Goal: Task Accomplishment & Management: Manage account settings

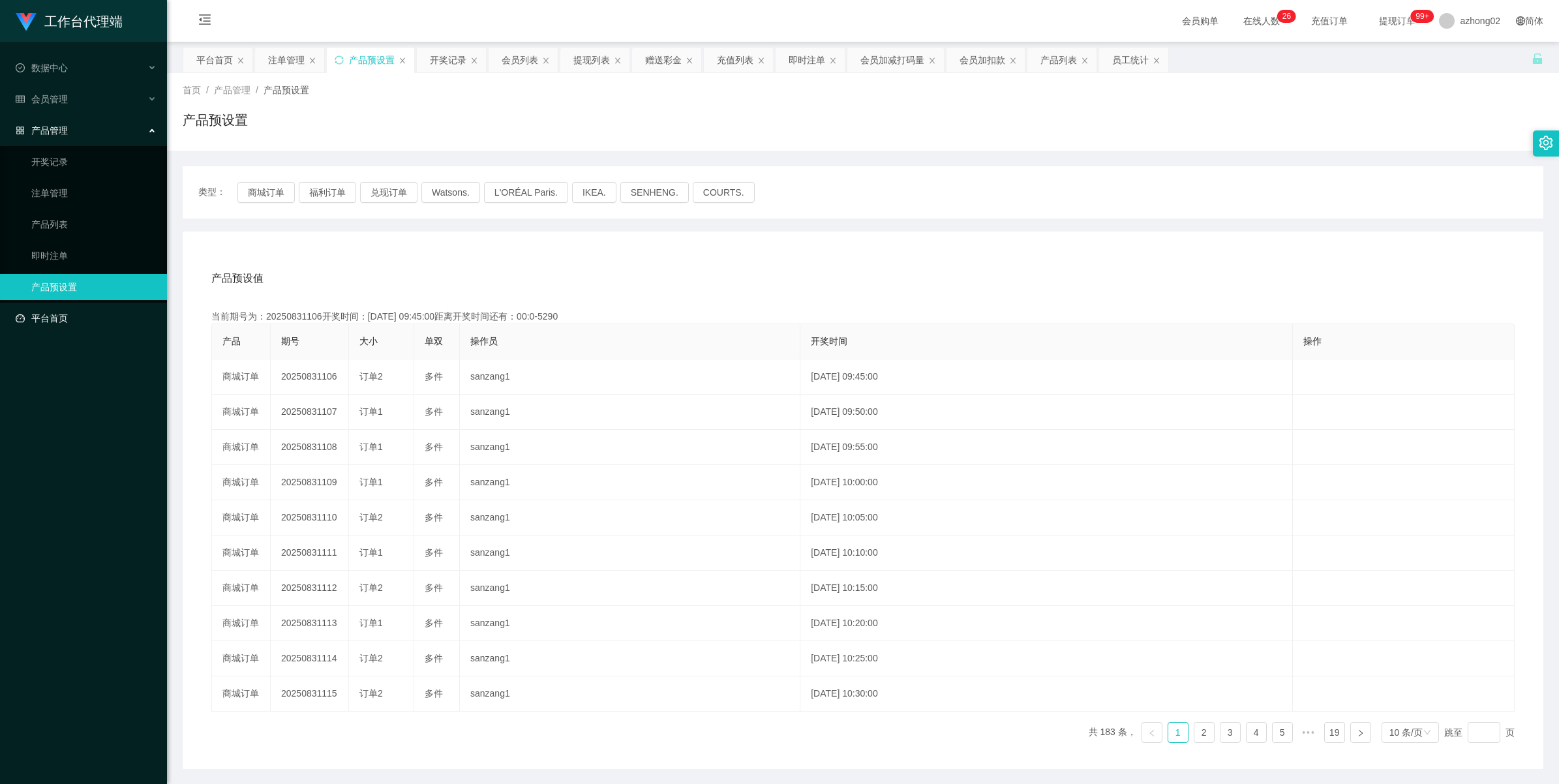
click at [52, 318] on link "平台首页" at bounding box center [86, 318] width 141 height 26
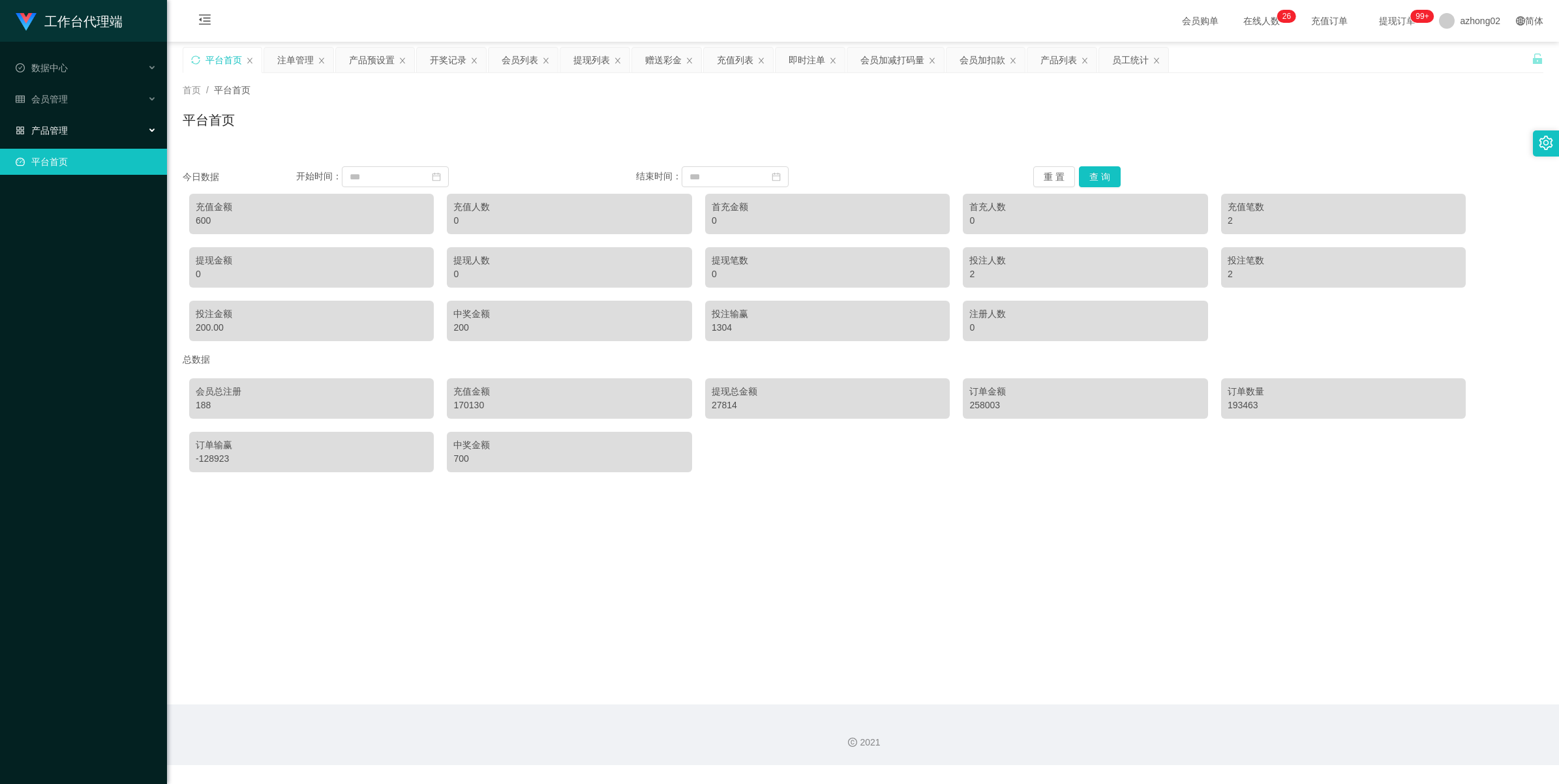
click at [41, 141] on div "产品管理" at bounding box center [83, 129] width 167 height 26
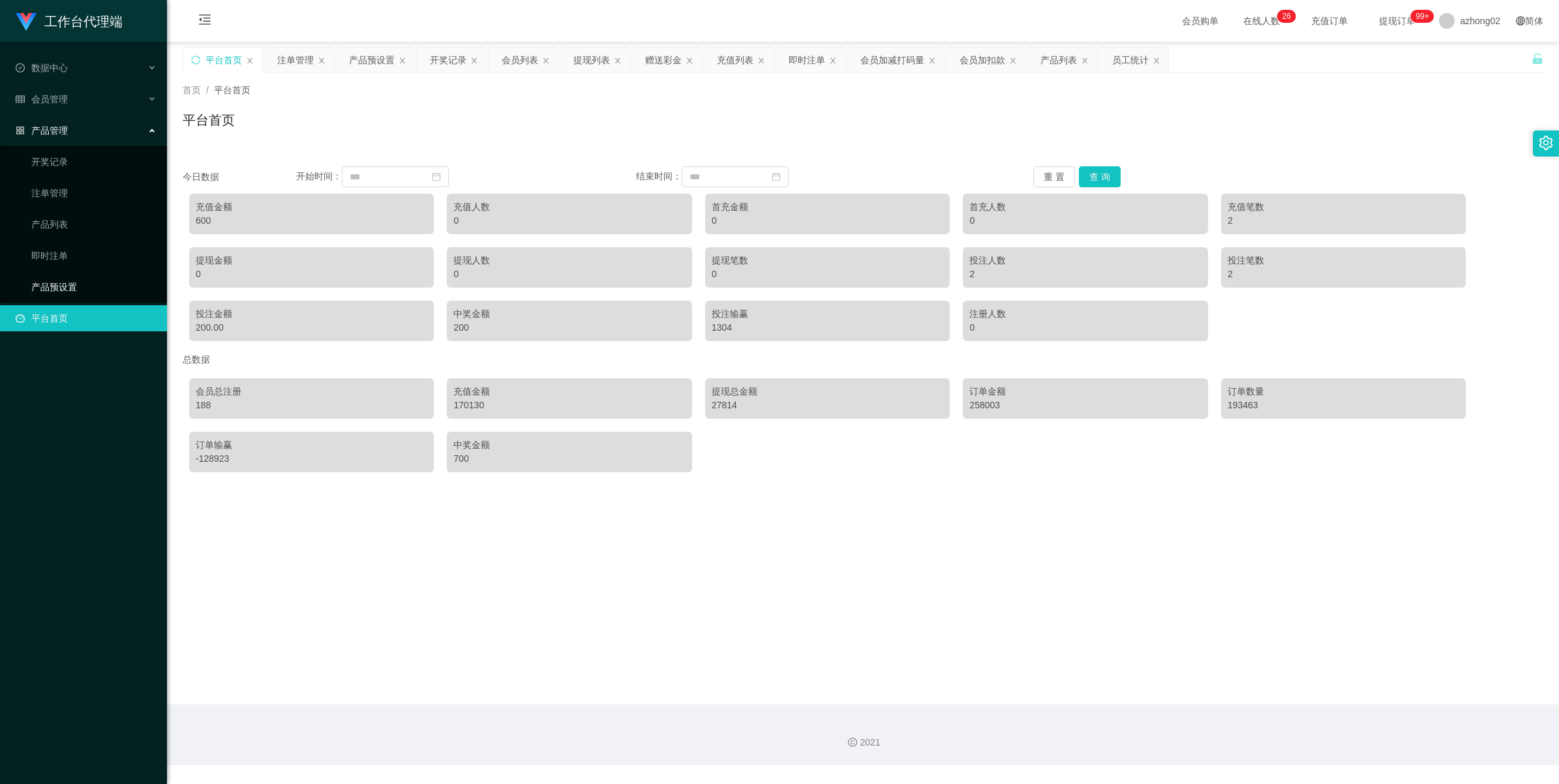
drag, startPoint x: 48, startPoint y: 278, endPoint x: 54, endPoint y: 277, distance: 6.1
click at [49, 279] on link "产品预设置" at bounding box center [93, 286] width 125 height 26
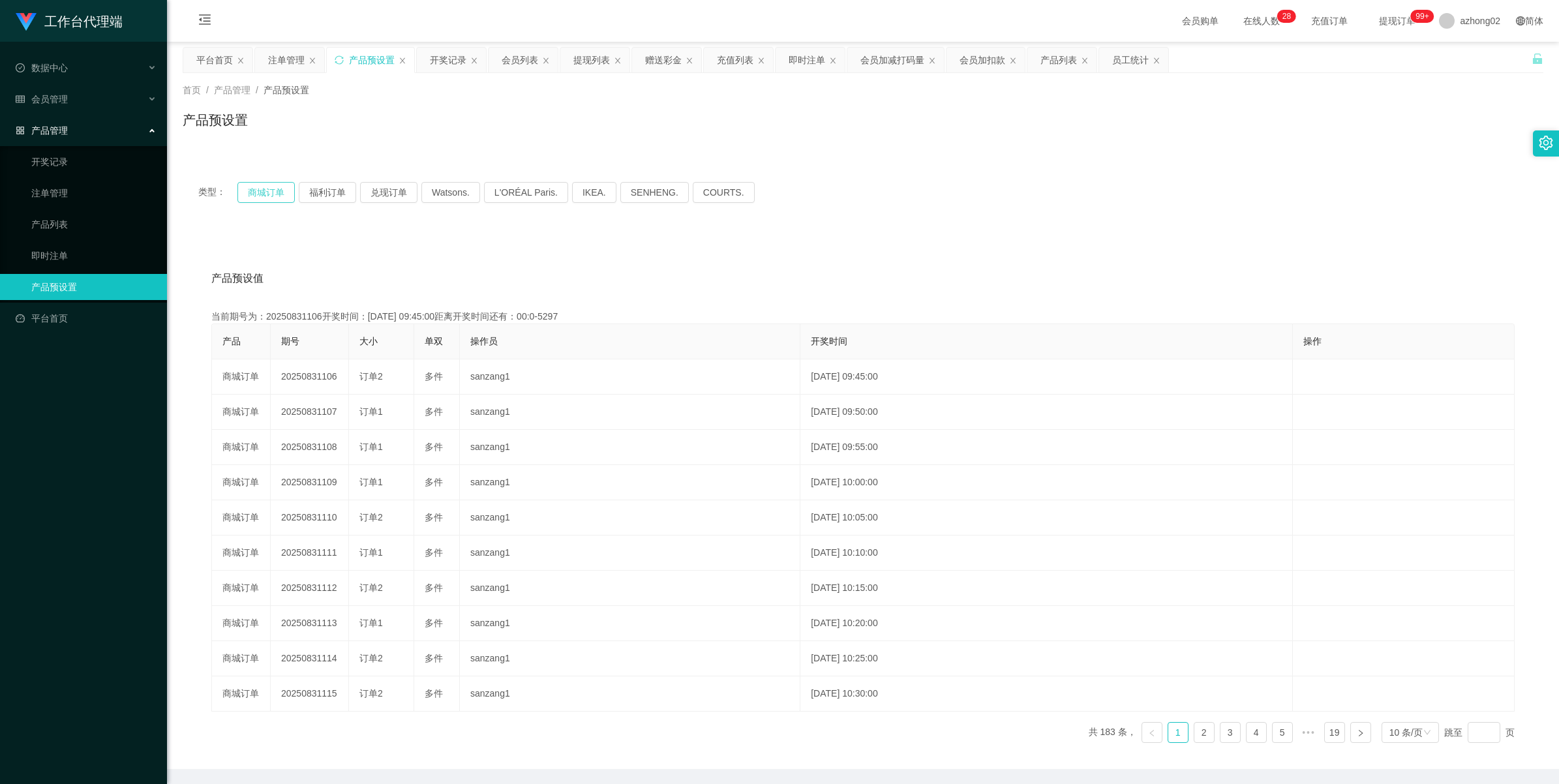
click at [268, 191] on button "商城订单" at bounding box center [266, 192] width 58 height 21
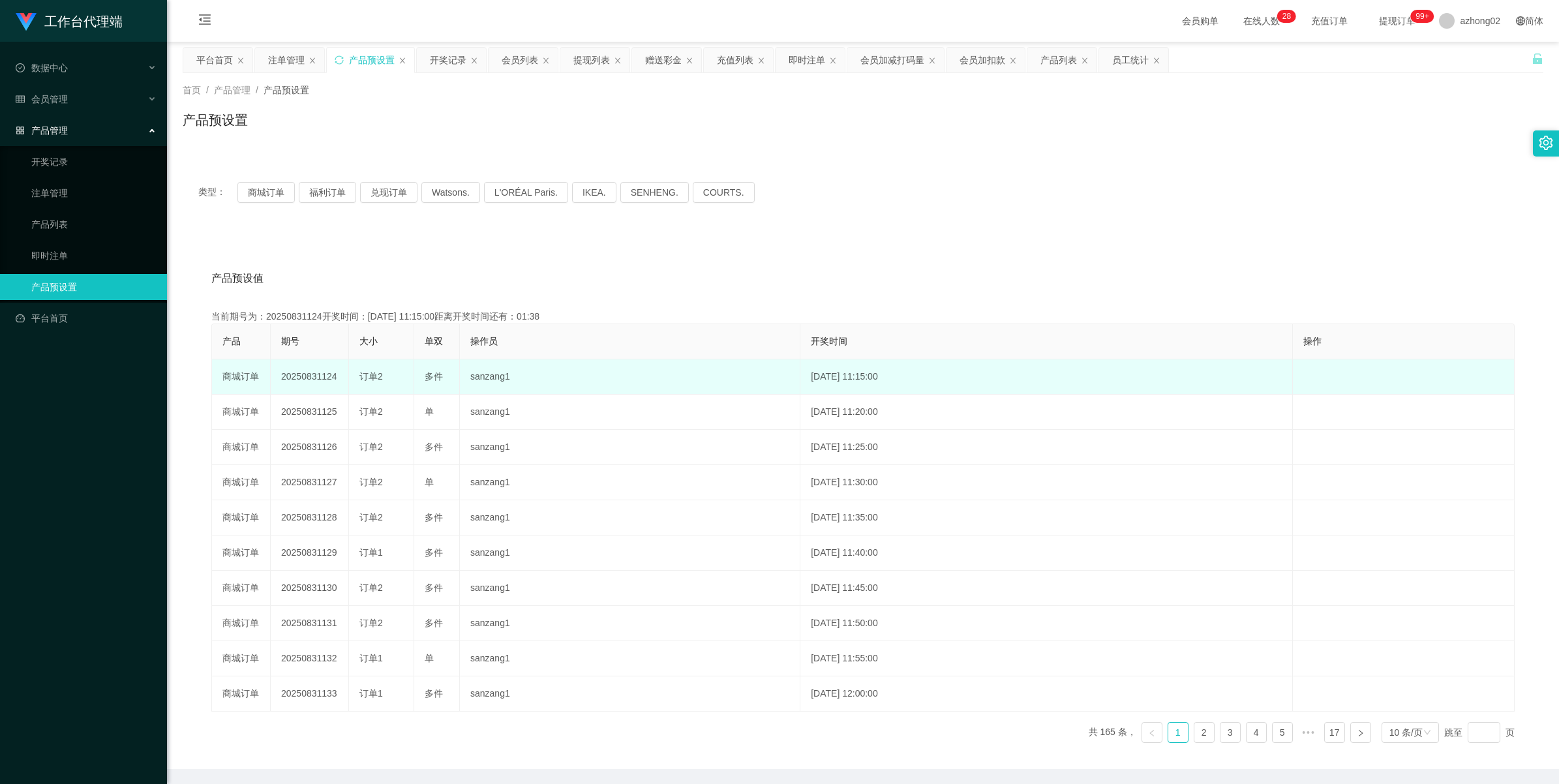
click at [320, 375] on td "20250831124" at bounding box center [310, 377] width 78 height 35
click at [323, 373] on td "20250831124" at bounding box center [310, 377] width 78 height 35
click at [315, 377] on td "20250831124" at bounding box center [310, 377] width 78 height 35
click at [314, 376] on td "20250831124" at bounding box center [310, 377] width 78 height 35
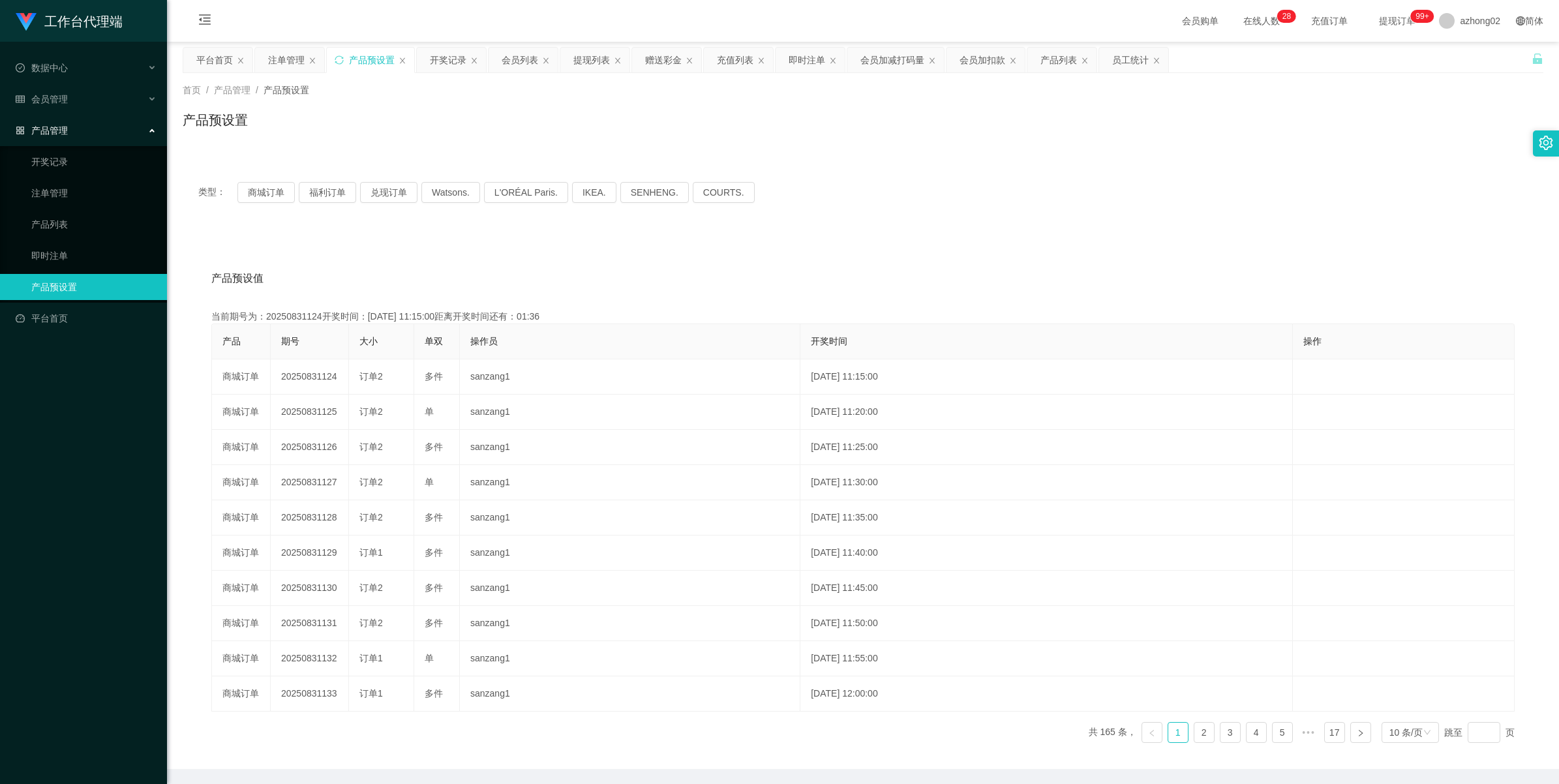
copy td "20250831124"
drag, startPoint x: 52, startPoint y: 90, endPoint x: 51, endPoint y: 98, distance: 8.1
click at [53, 90] on div "会员管理" at bounding box center [83, 98] width 167 height 26
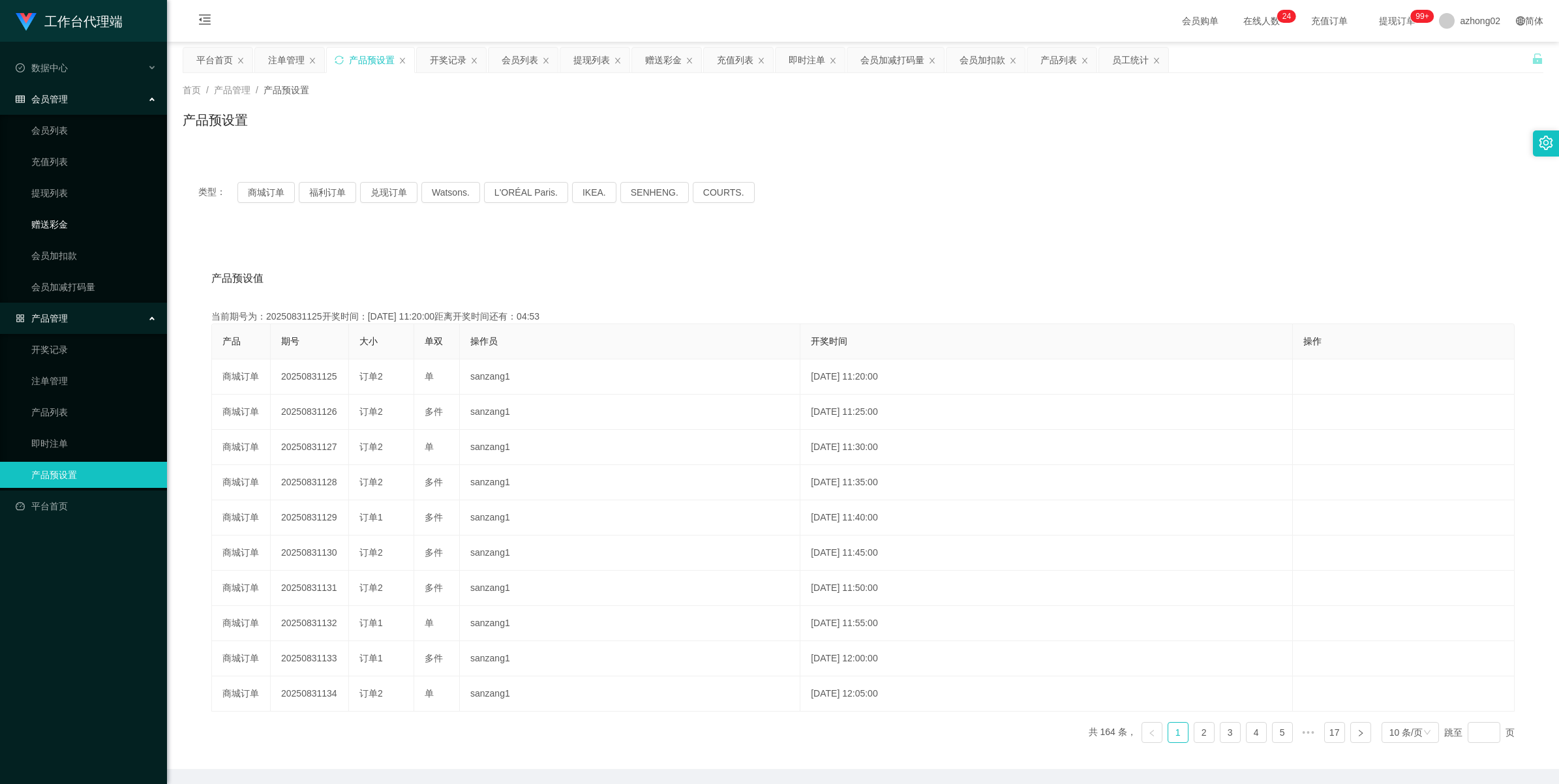
drag, startPoint x: 62, startPoint y: 223, endPoint x: 87, endPoint y: 214, distance: 26.6
click at [63, 223] on link "赠送彩金" at bounding box center [93, 223] width 125 height 26
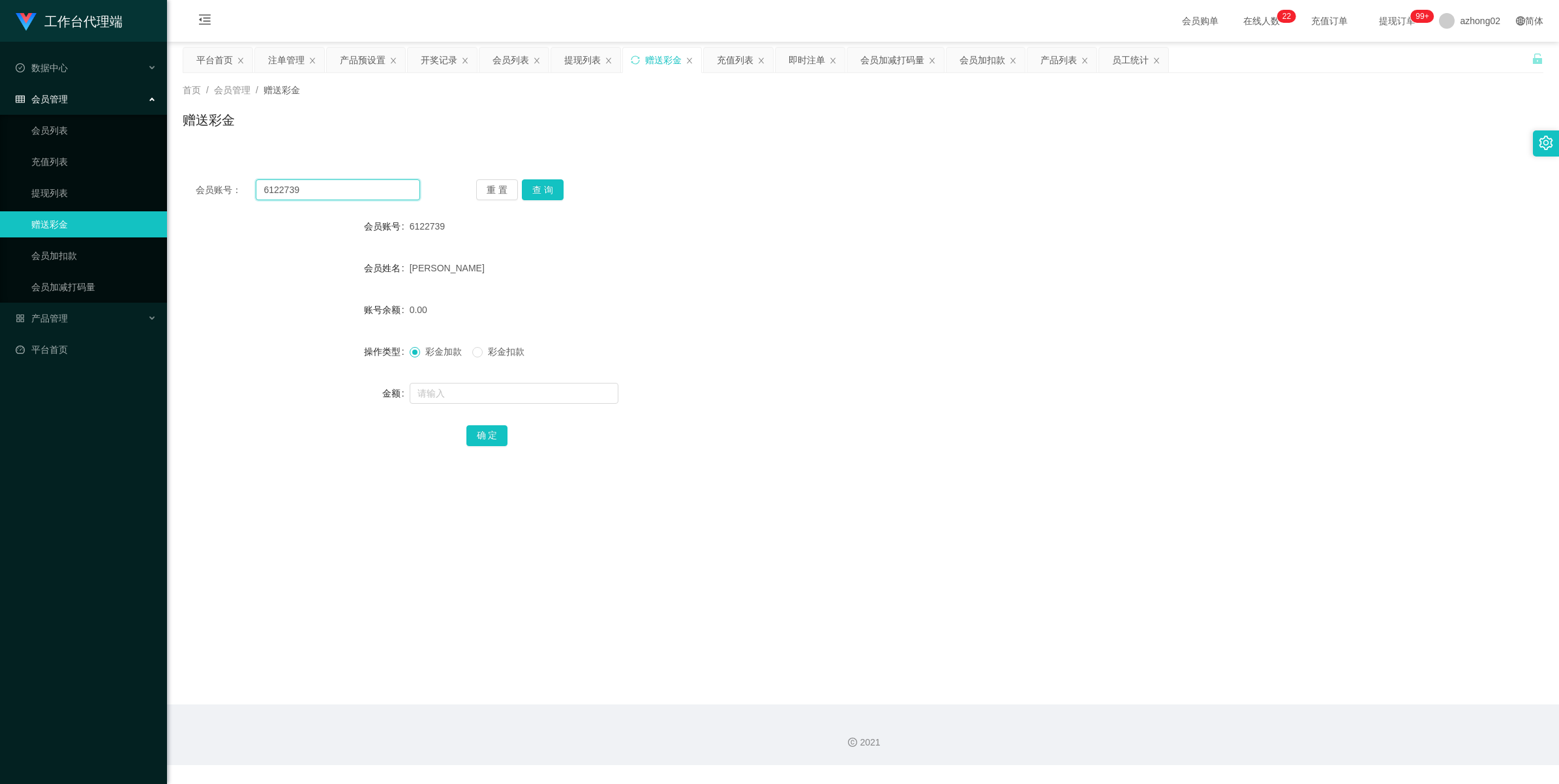
click at [319, 193] on input "6122739" at bounding box center [337, 190] width 164 height 21
paste input "kkk1028"
type input "kkk1028"
drag, startPoint x: 545, startPoint y: 184, endPoint x: 525, endPoint y: 208, distance: 31.2
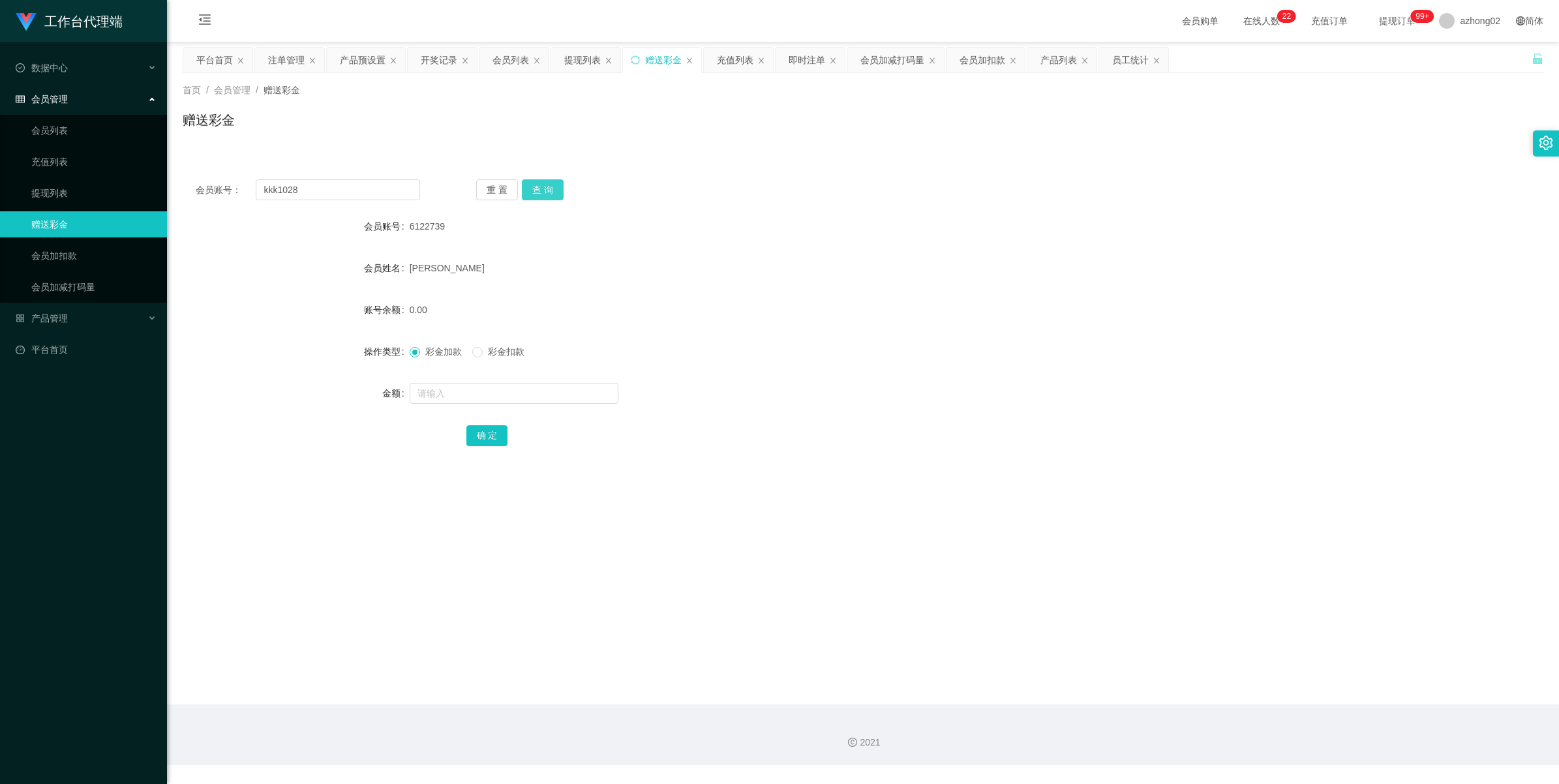
click at [545, 184] on button "查 询" at bounding box center [542, 190] width 42 height 21
click at [341, 197] on input "kkk1028" at bounding box center [337, 190] width 164 height 21
click at [547, 184] on button "查 询" at bounding box center [542, 190] width 42 height 21
drag, startPoint x: 45, startPoint y: 192, endPoint x: 52, endPoint y: 121, distance: 71.3
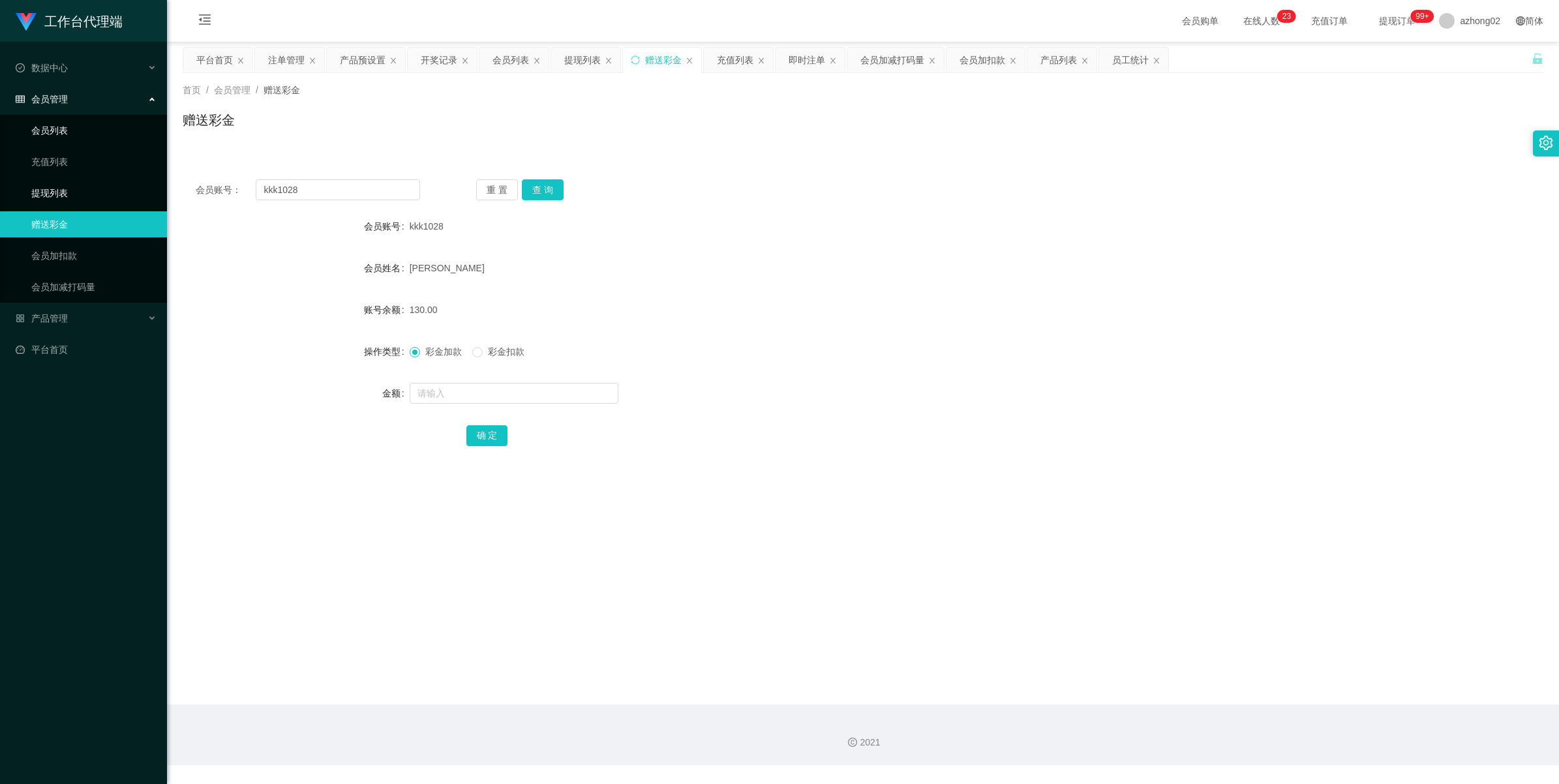
click at [46, 192] on link "提现列表" at bounding box center [93, 192] width 125 height 26
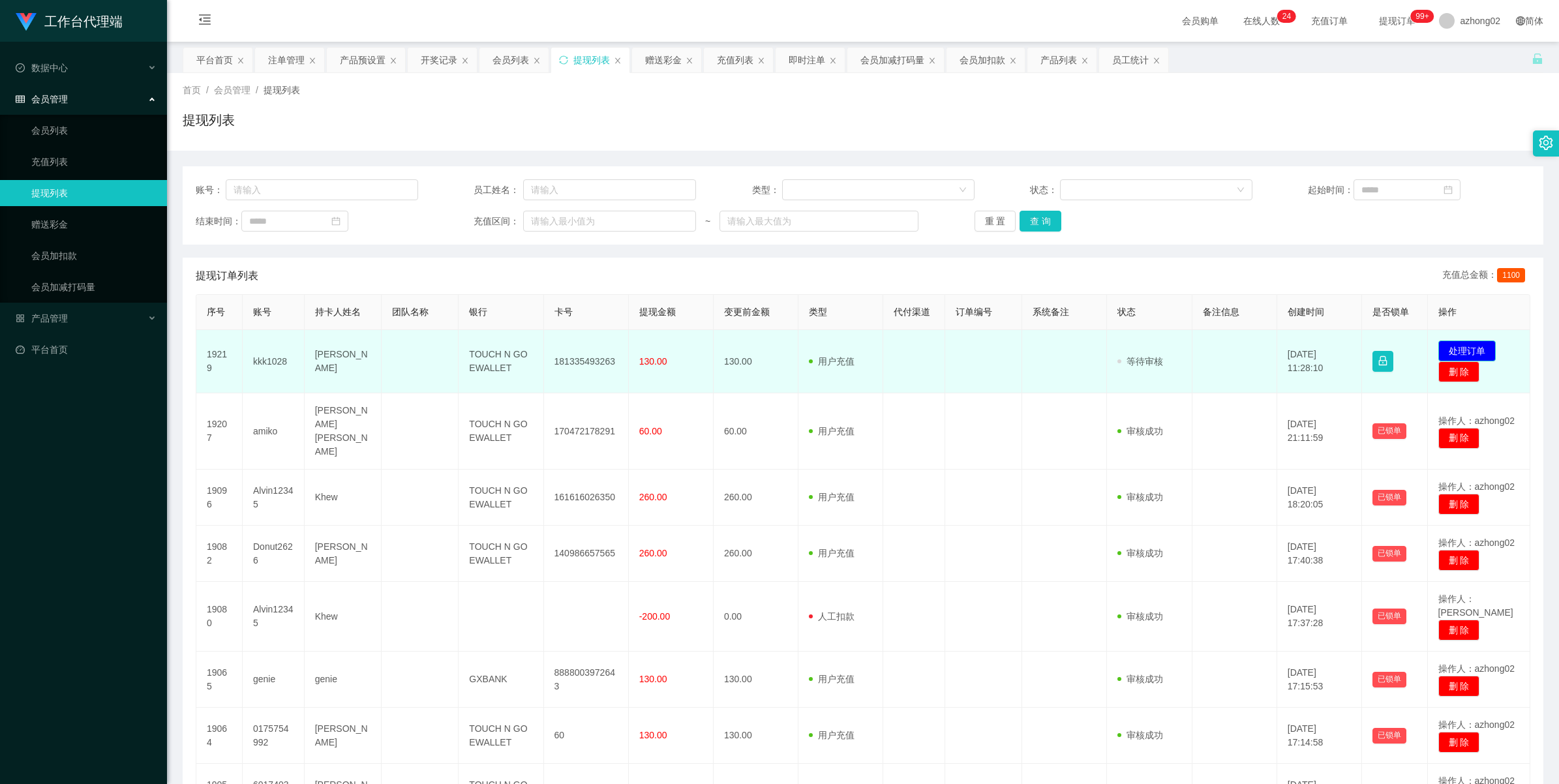
click at [1481, 350] on button "处理订单" at bounding box center [1467, 351] width 58 height 21
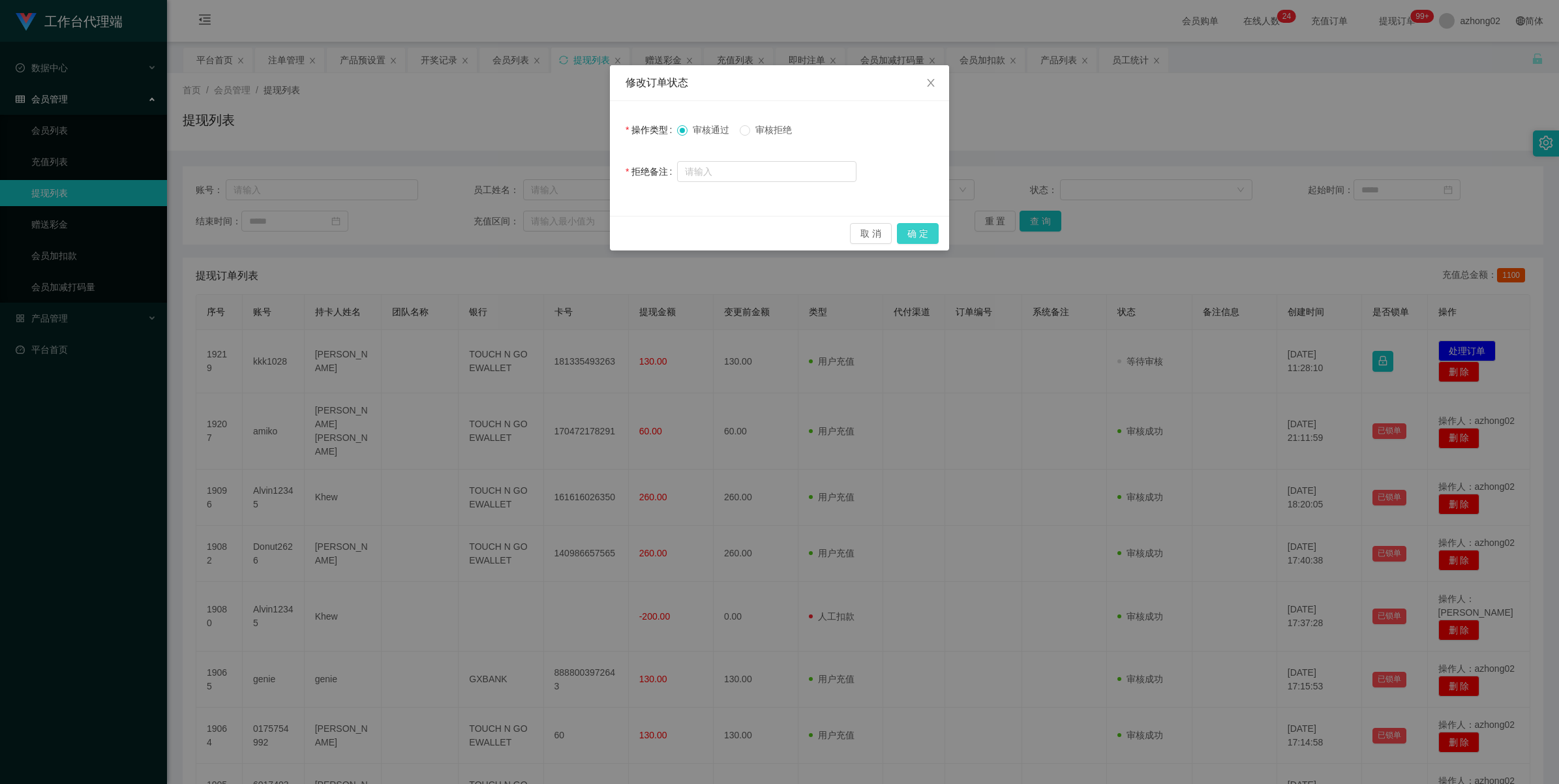
click at [937, 226] on button "确 定" at bounding box center [917, 233] width 42 height 21
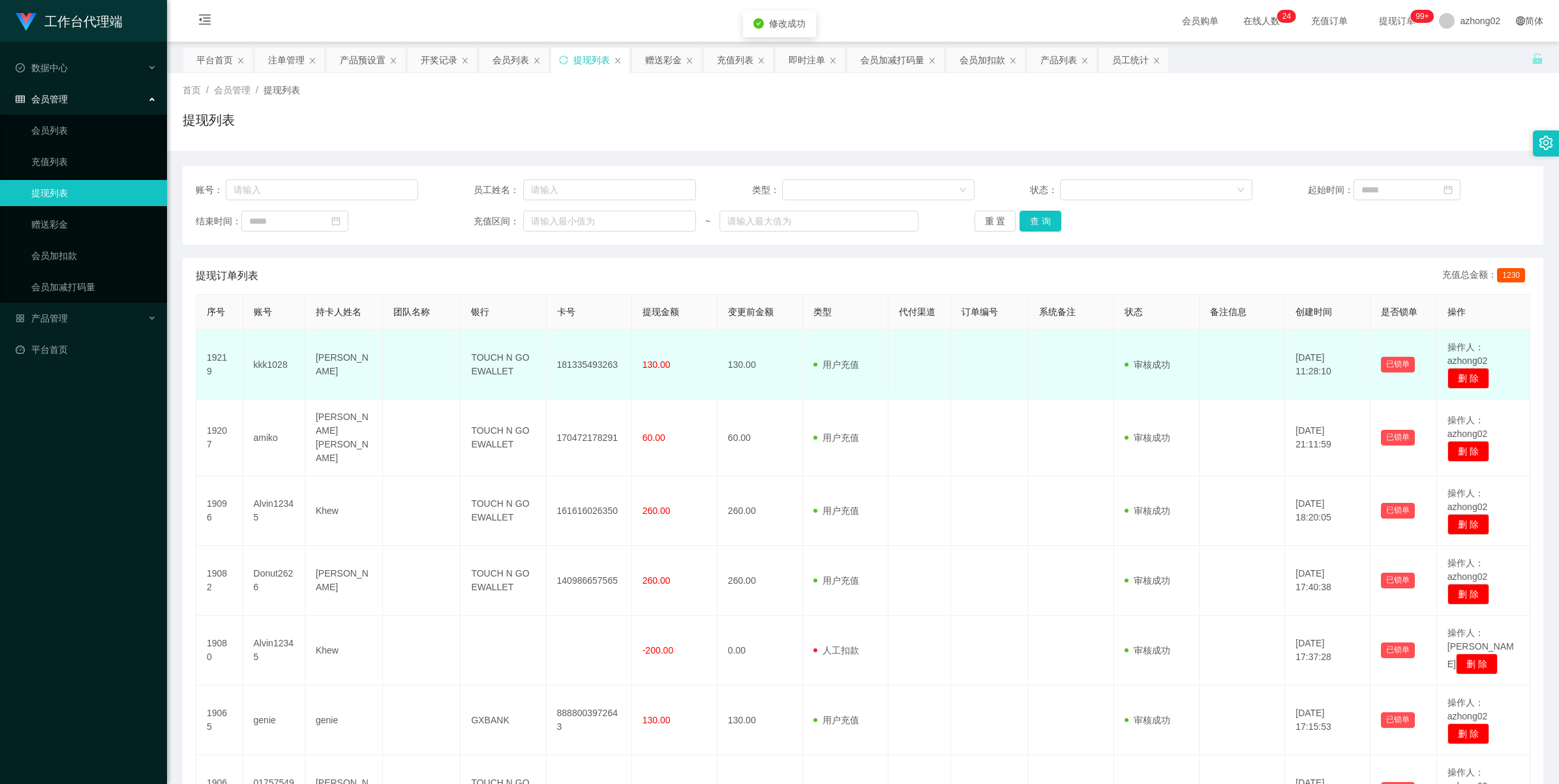
click at [572, 363] on td "181335493263" at bounding box center [589, 365] width 85 height 70
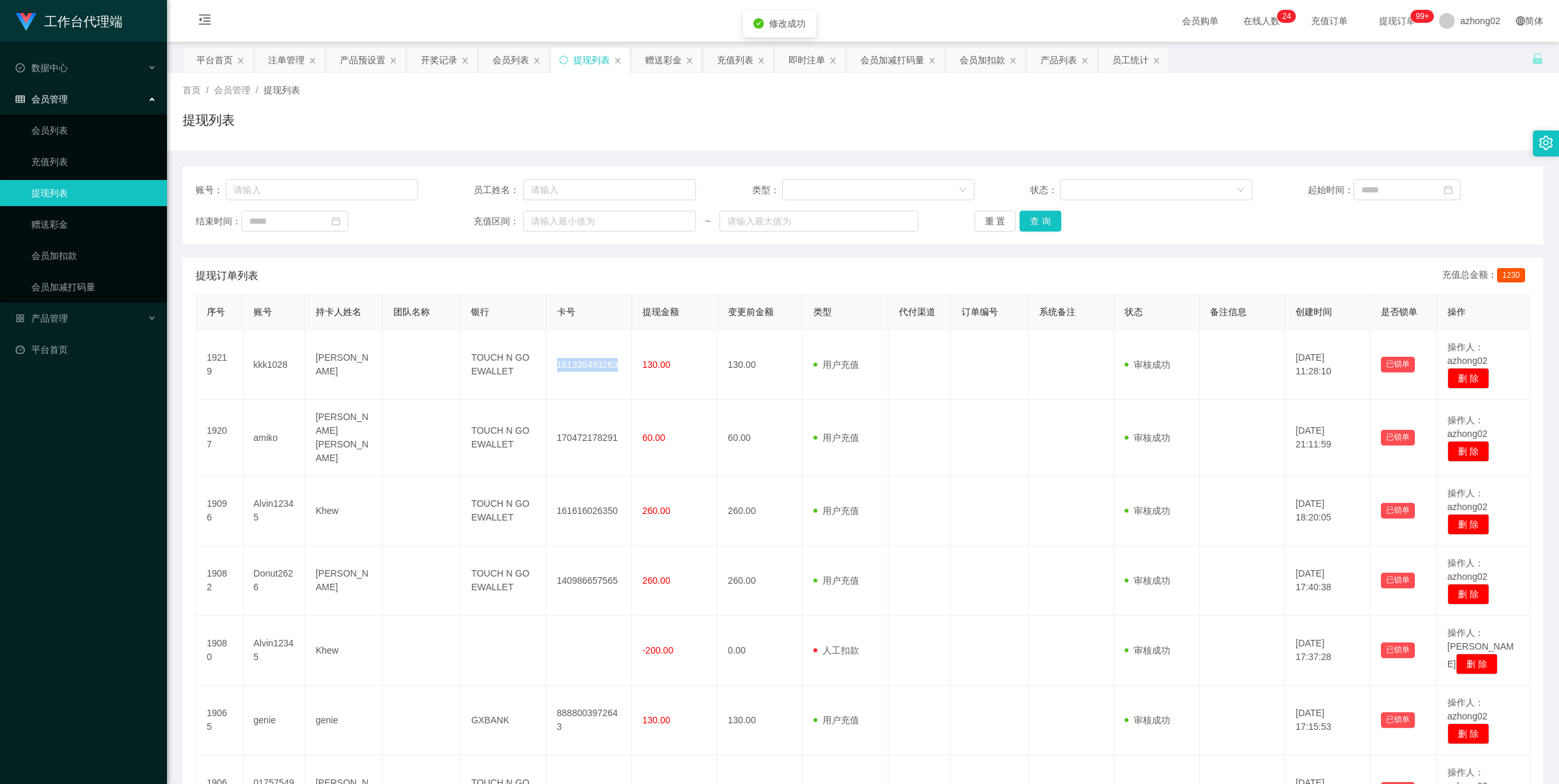
copy td "181335493263"
